Goal: Find specific page/section: Find specific page/section

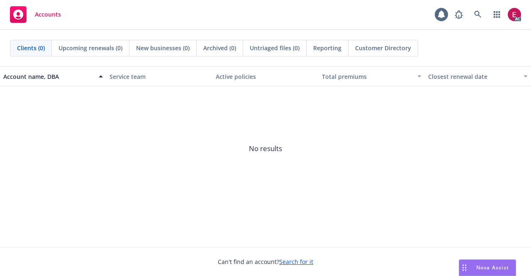
click at [483, 24] on div "Search /" at bounding box center [478, 31] width 36 height 15
click at [473, 10] on link at bounding box center [478, 14] width 17 height 17
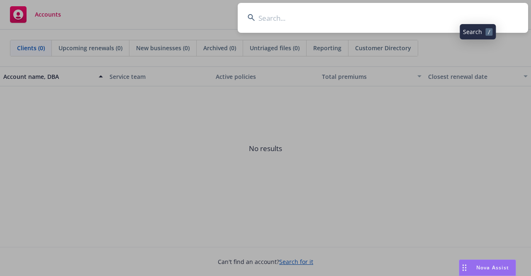
type input "5653cdb1-876d-4201-8168-ef274703093a"
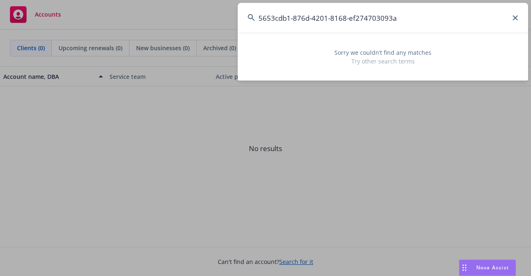
drag, startPoint x: 408, startPoint y: 24, endPoint x: 219, endPoint y: 12, distance: 189.1
click at [219, 12] on div "5653cdb1-876d-4201-8168-ef274703093a Sorry we couldn’t find any matches Try oth…" at bounding box center [265, 138] width 531 height 276
